Goal: Task Accomplishment & Management: Manage account settings

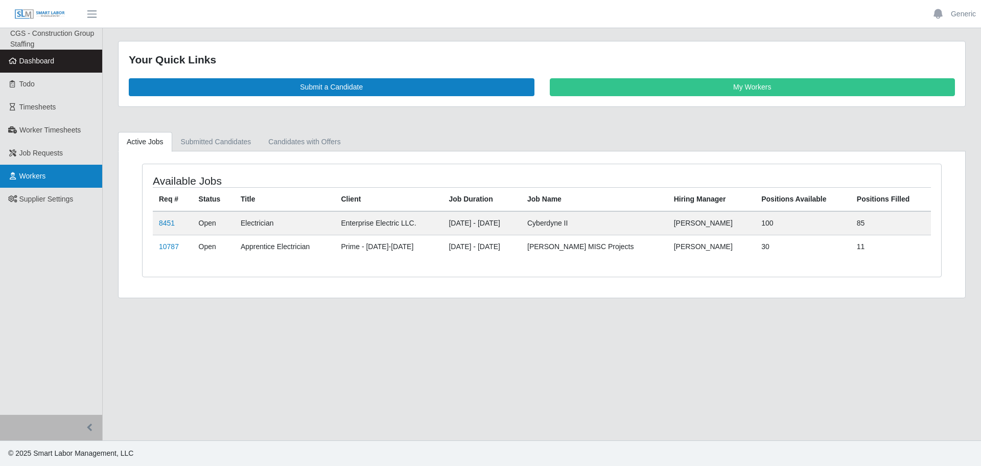
click at [56, 168] on link "Workers" at bounding box center [51, 176] width 102 height 23
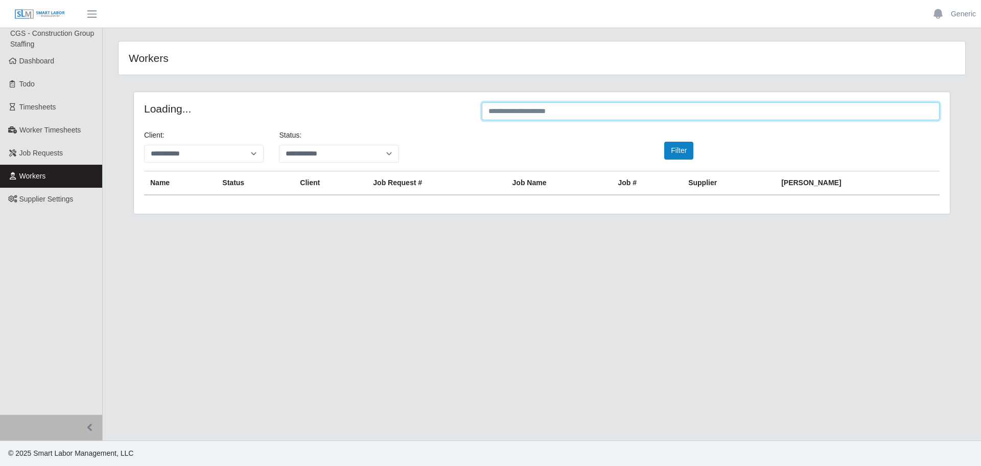
click at [524, 113] on input "text" at bounding box center [711, 111] width 458 height 18
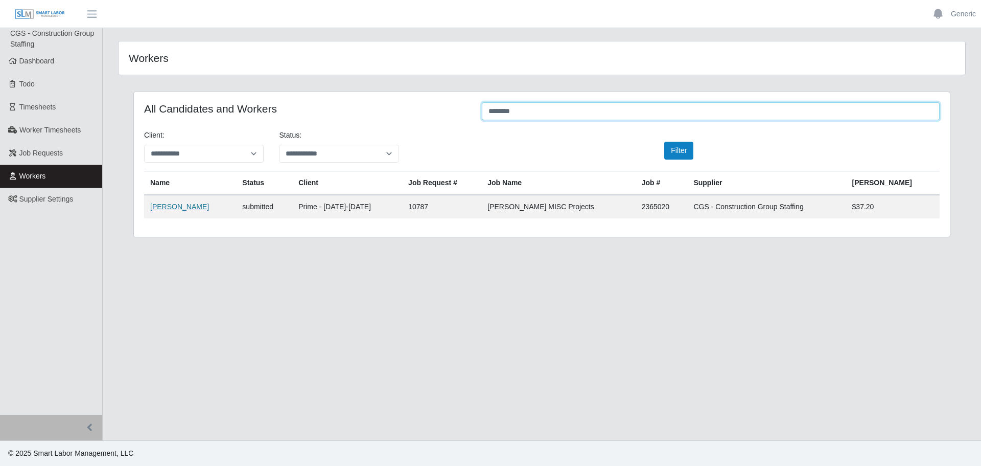
type input "********"
click at [236, 212] on td "[PERSON_NAME]" at bounding box center [264, 207] width 56 height 24
click at [188, 211] on link "[PERSON_NAME]" at bounding box center [179, 206] width 59 height 8
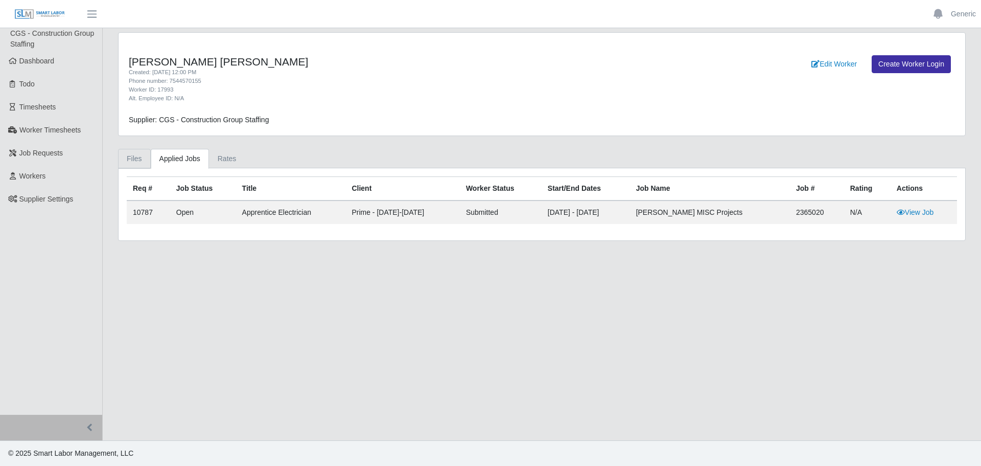
drag, startPoint x: 126, startPoint y: 153, endPoint x: 133, endPoint y: 176, distance: 24.4
click at [126, 153] on link "Files" at bounding box center [134, 159] width 33 height 20
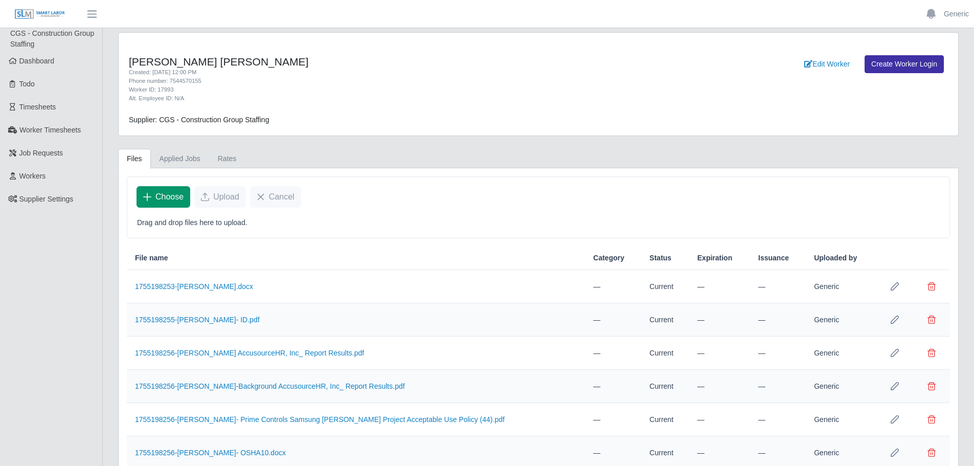
click at [180, 190] on button "Choose" at bounding box center [163, 196] width 54 height 21
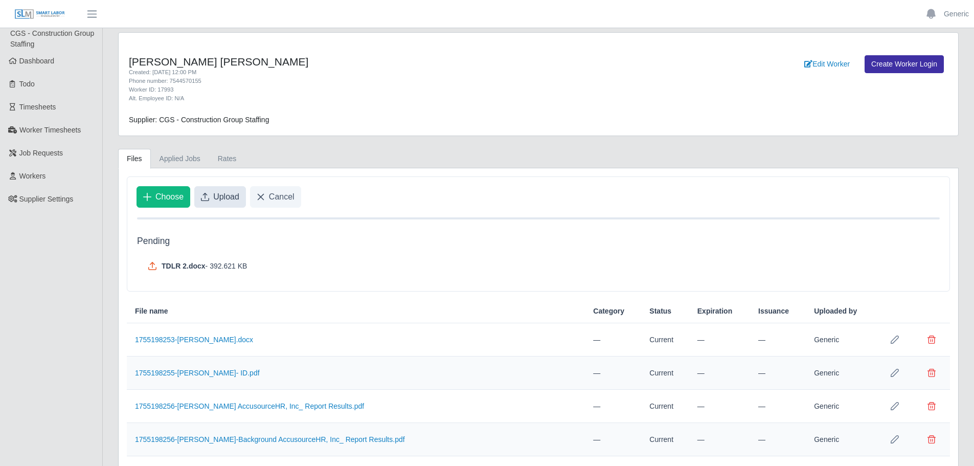
click at [222, 200] on span "Upload" at bounding box center [226, 197] width 26 height 12
